Goal: Communication & Community: Ask a question

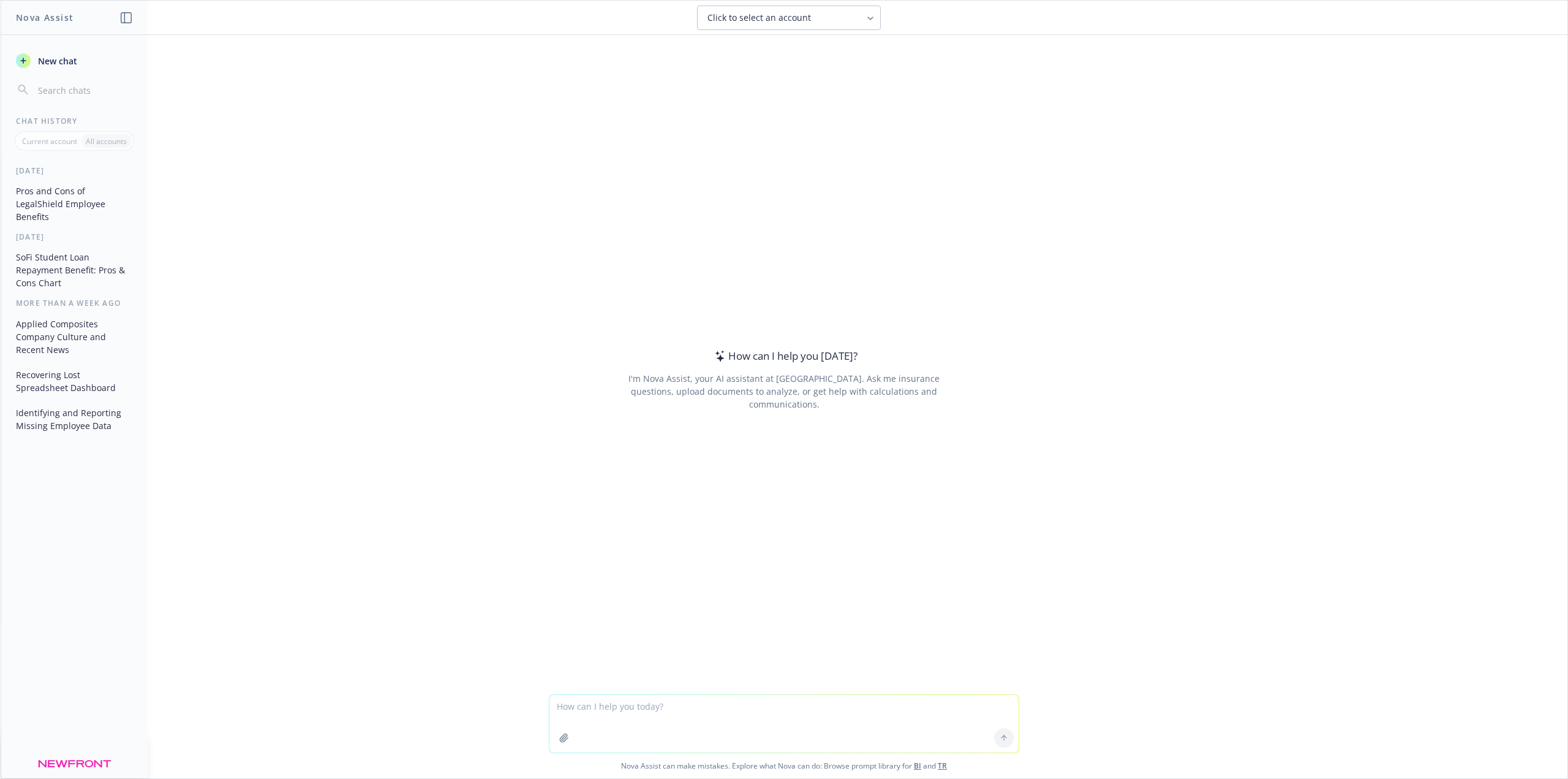
click at [648, 707] on textarea at bounding box center [784, 723] width 469 height 58
type textarea "Can you take the attached"
